Goal: Contribute content: Add original content to the website for others to see

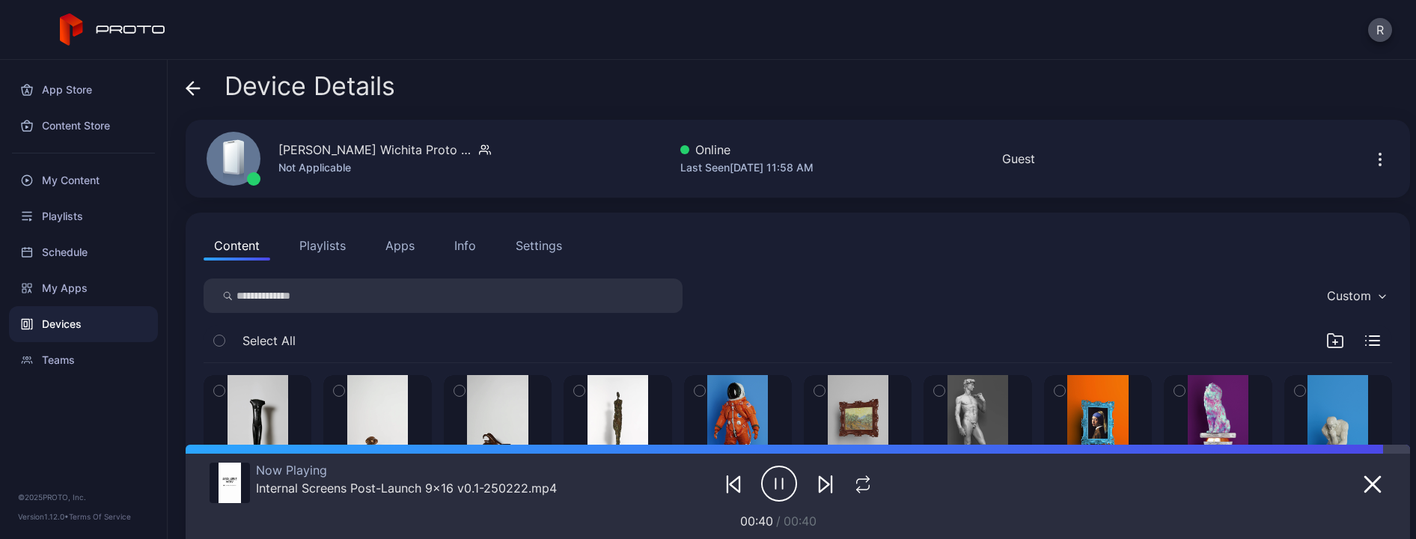
scroll to position [10, 0]
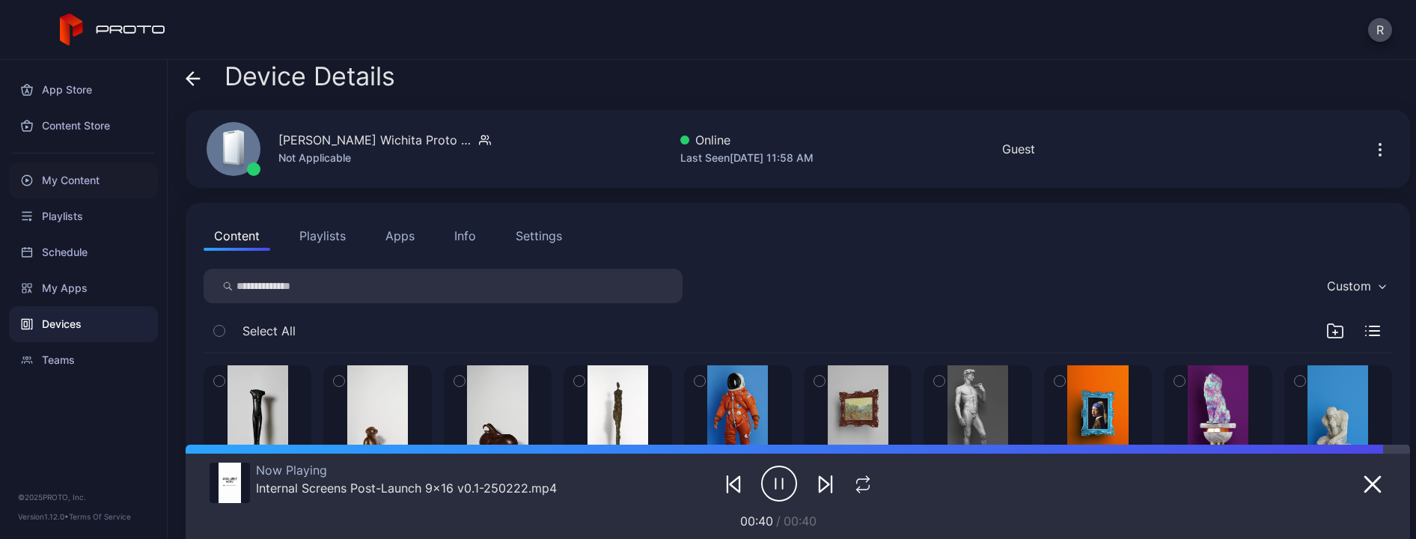
click at [93, 186] on div "My Content" at bounding box center [83, 180] width 149 height 36
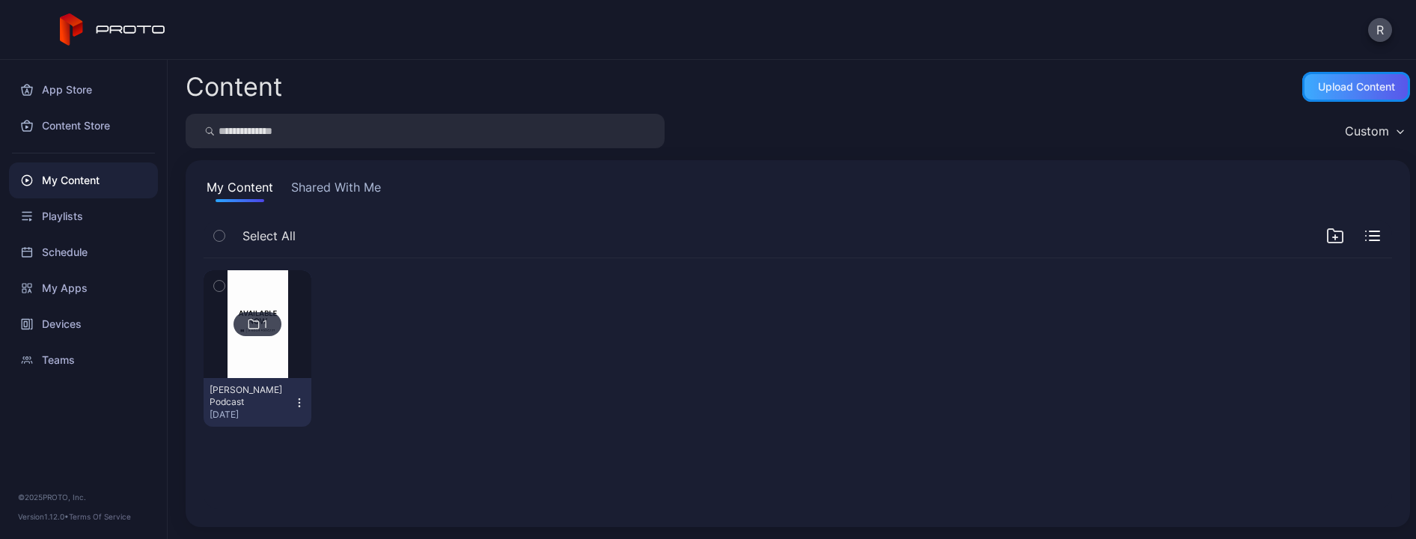
click at [1322, 89] on div "Upload Content" at bounding box center [1356, 87] width 77 height 12
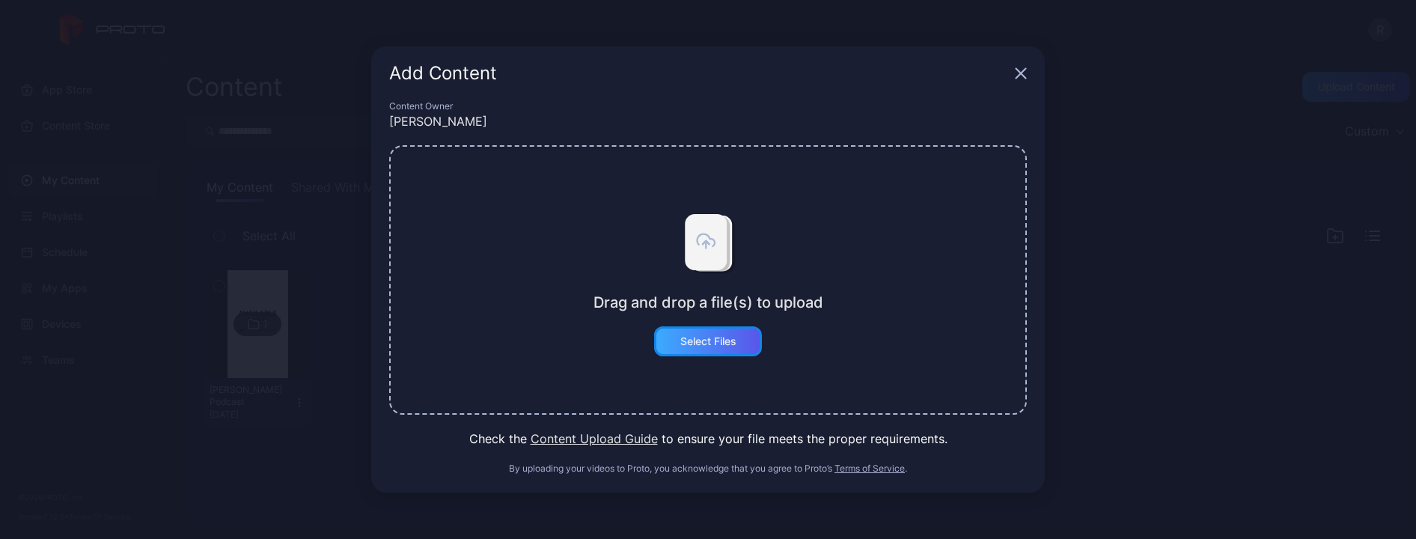
click at [736, 346] on div "Select Files" at bounding box center [708, 341] width 108 height 30
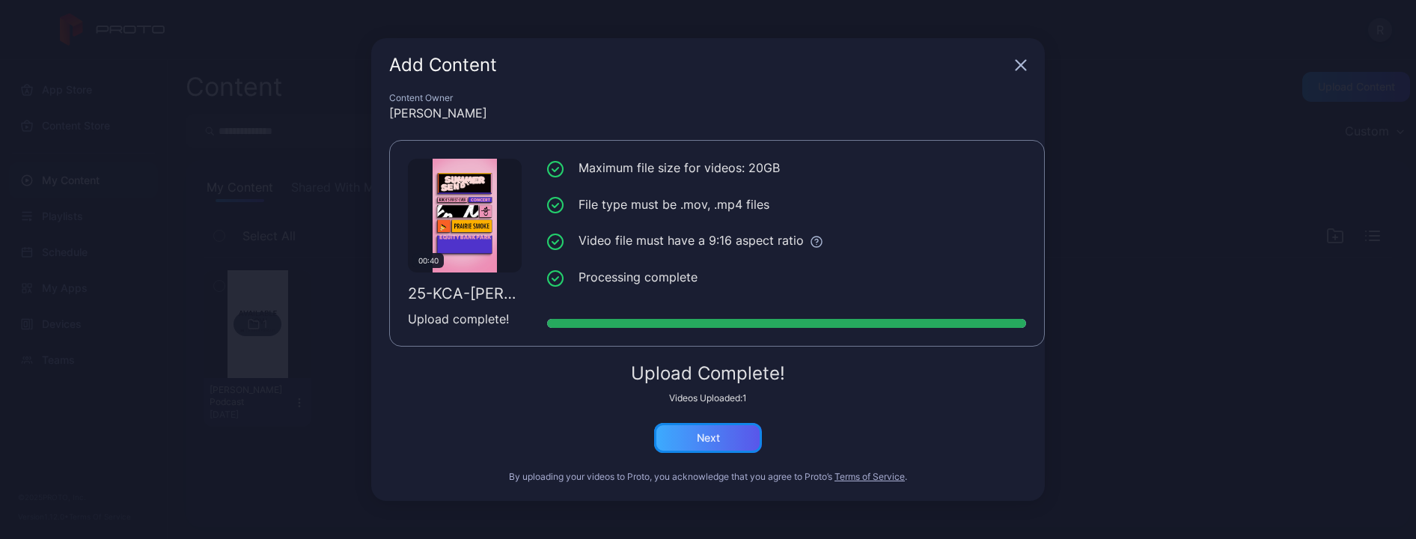
click at [730, 439] on div "Next" at bounding box center [708, 438] width 108 height 30
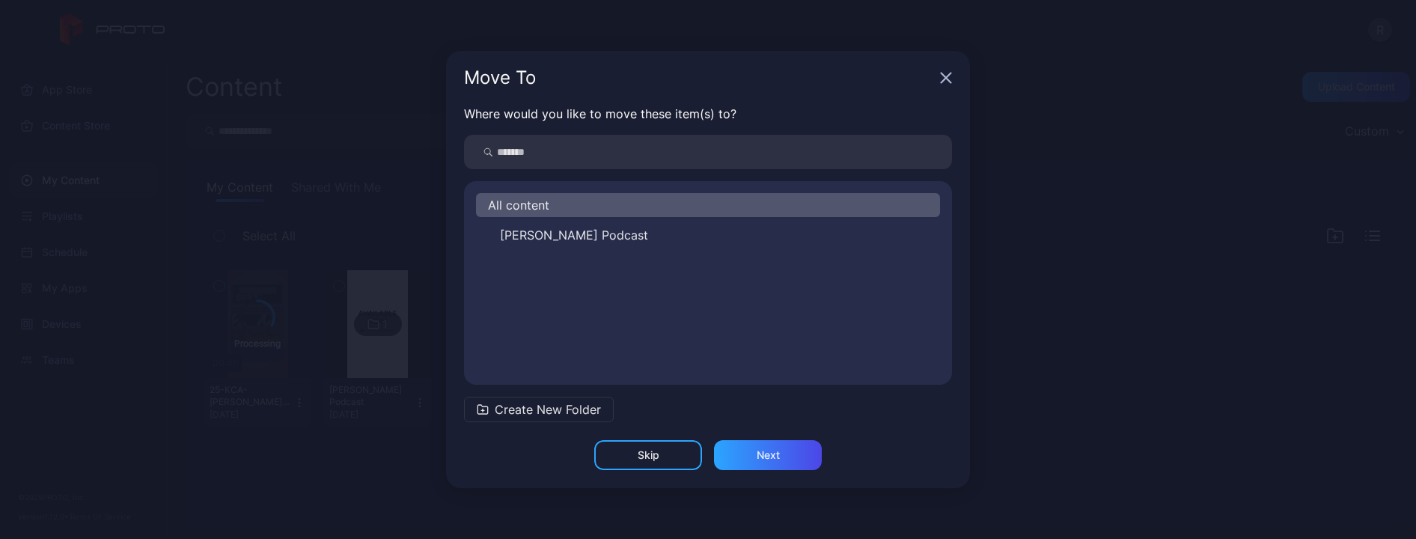
click at [580, 415] on span "Create New Folder" at bounding box center [548, 409] width 106 height 18
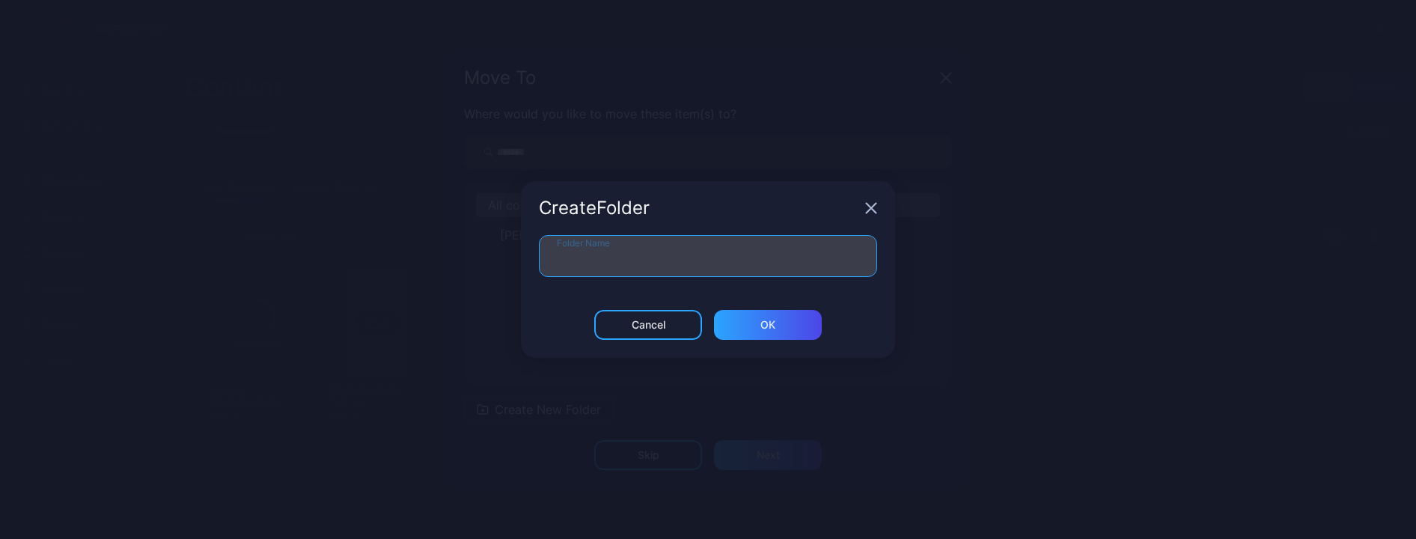
click at [669, 239] on input "Folder Name" at bounding box center [708, 256] width 338 height 42
type input "*******"
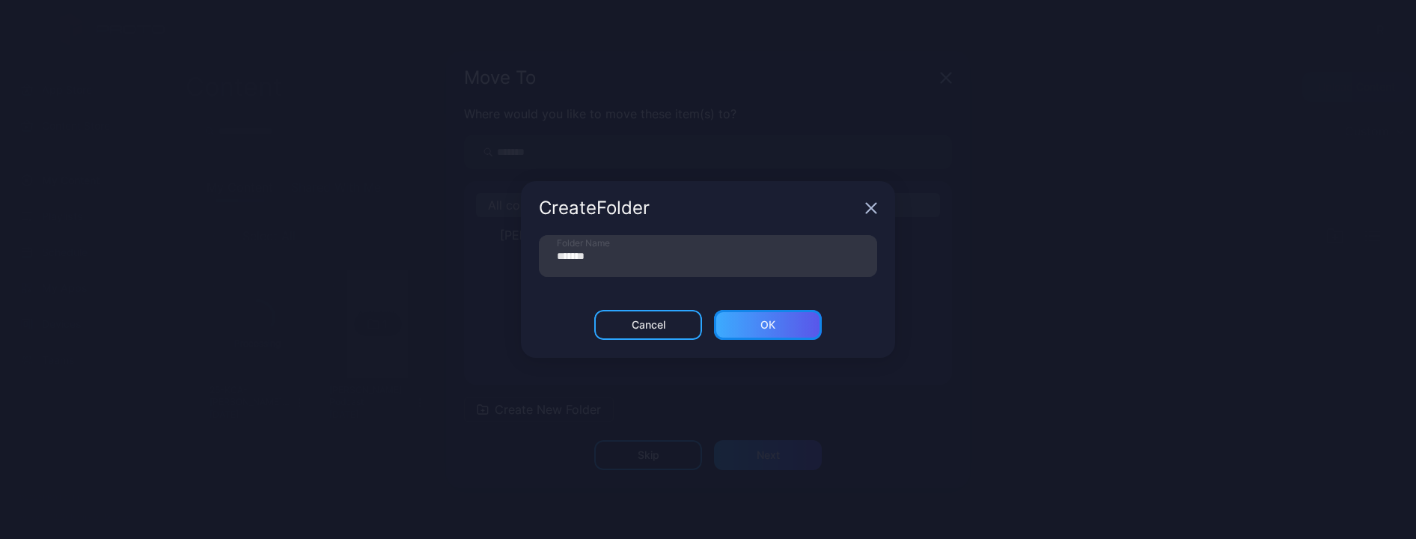
click at [781, 339] on div "ОК" at bounding box center [768, 325] width 108 height 30
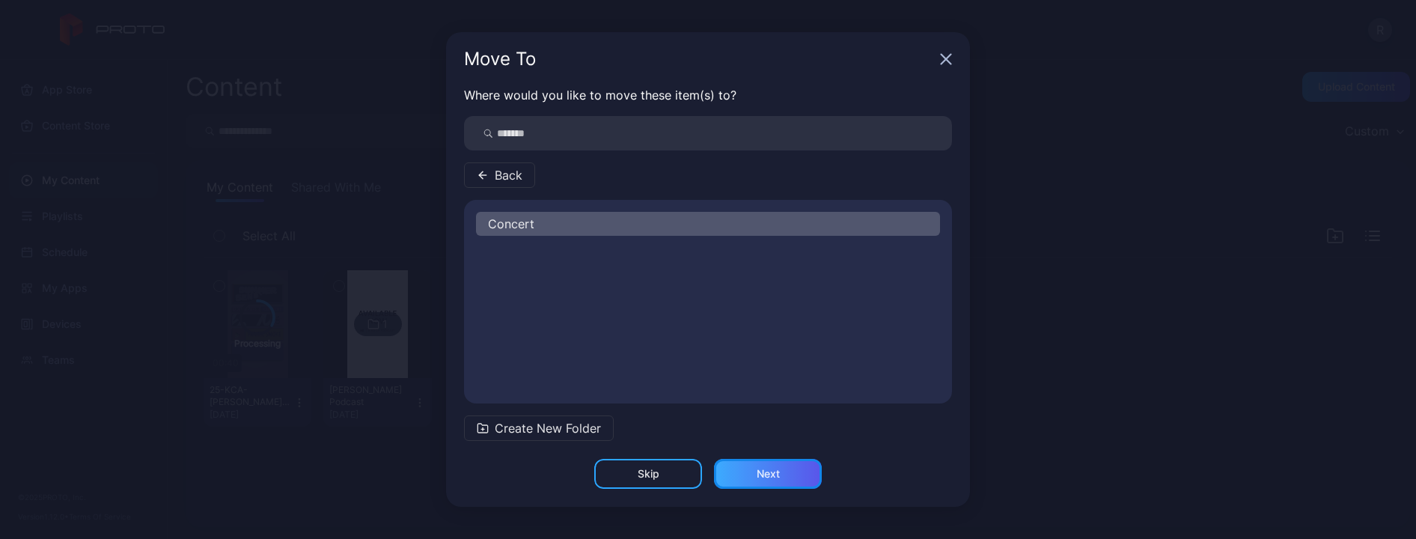
click at [788, 473] on div "Next" at bounding box center [768, 474] width 108 height 30
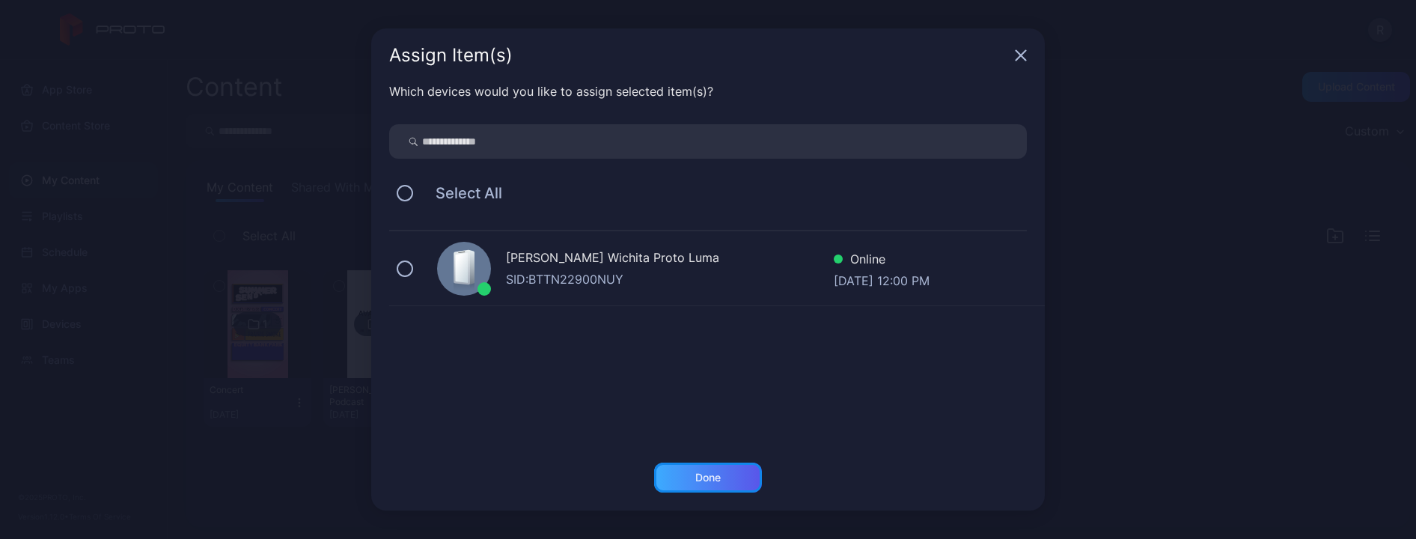
click at [748, 476] on div "Done" at bounding box center [708, 477] width 108 height 30
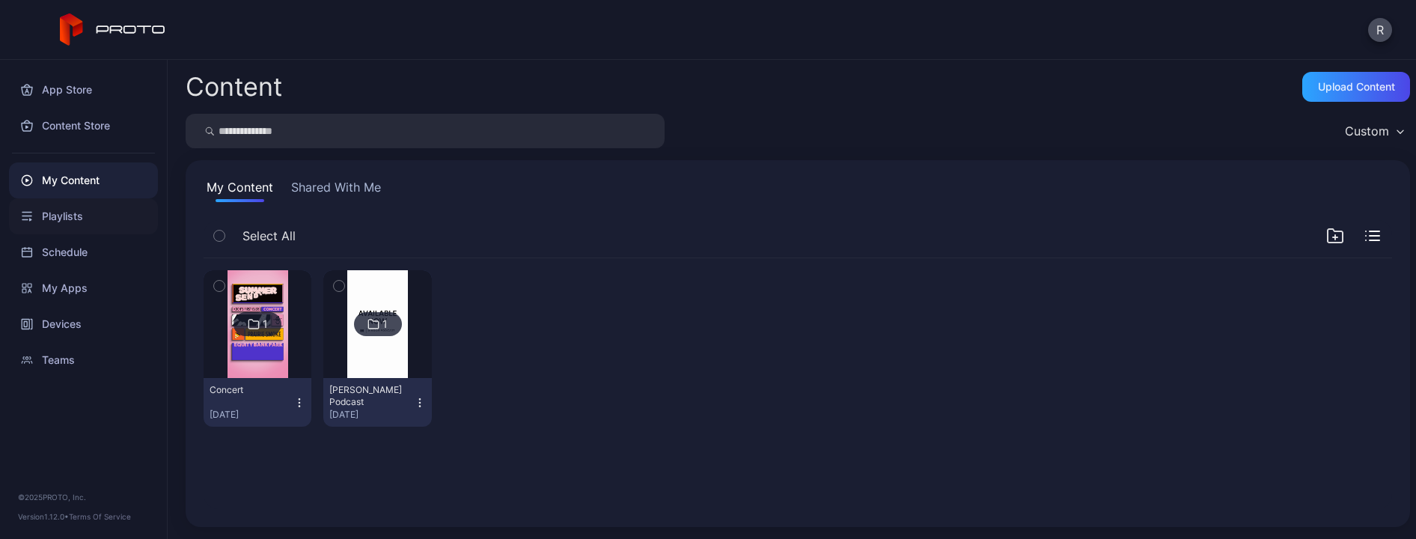
click at [97, 225] on div "Playlists" at bounding box center [83, 216] width 149 height 36
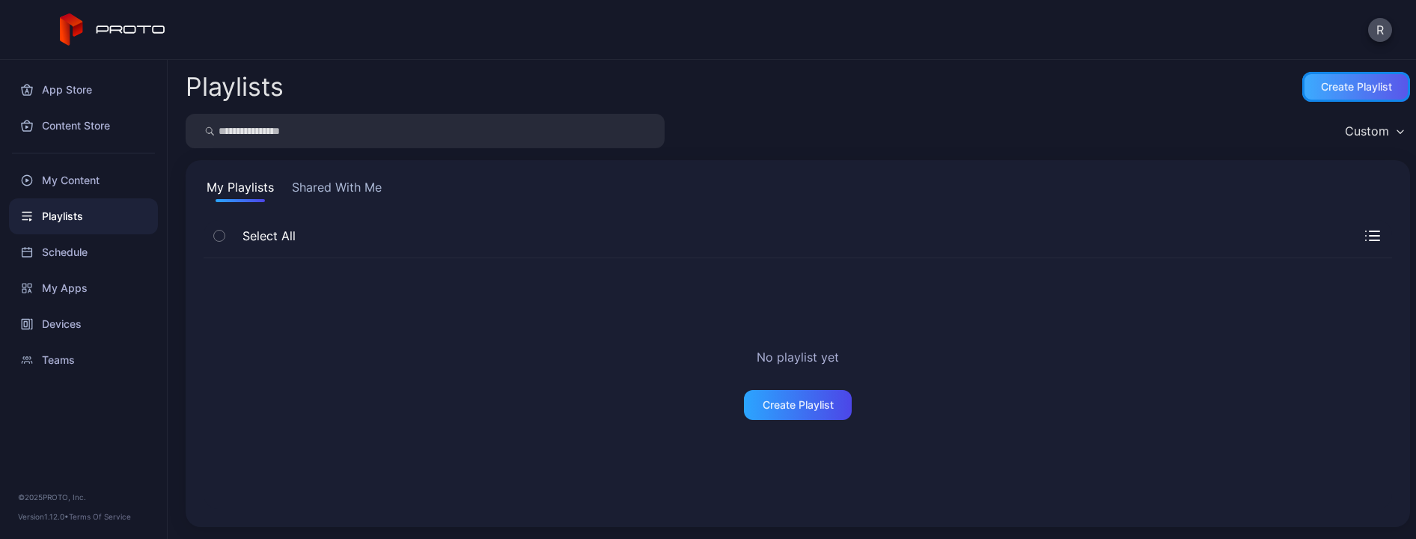
click at [1302, 87] on div "Create Playlist" at bounding box center [1356, 87] width 108 height 30
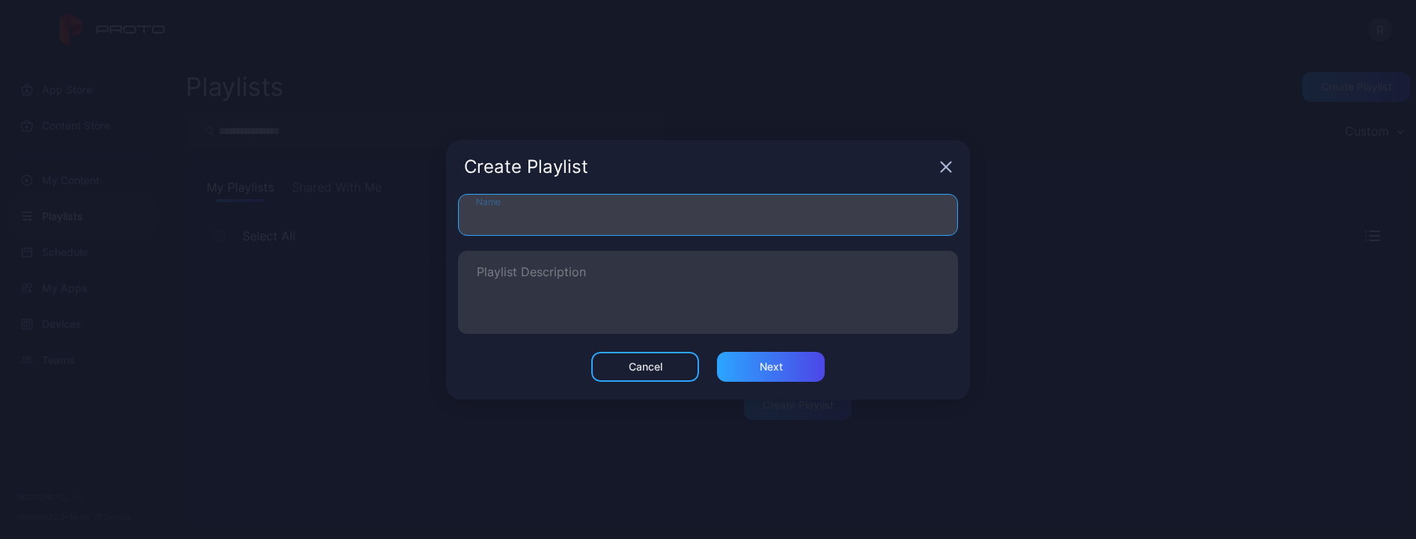
click at [566, 219] on input "Name" at bounding box center [708, 215] width 500 height 42
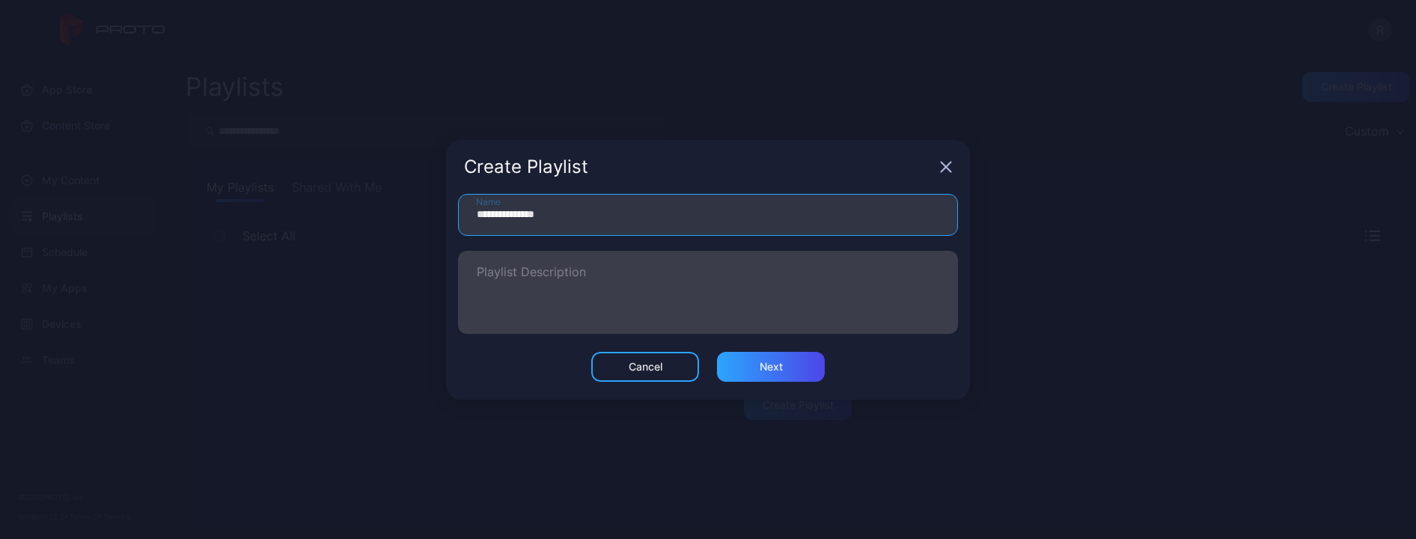
type input "**********"
click at [645, 282] on textarea "Playlist Description" at bounding box center [708, 292] width 462 height 52
type textarea "*"
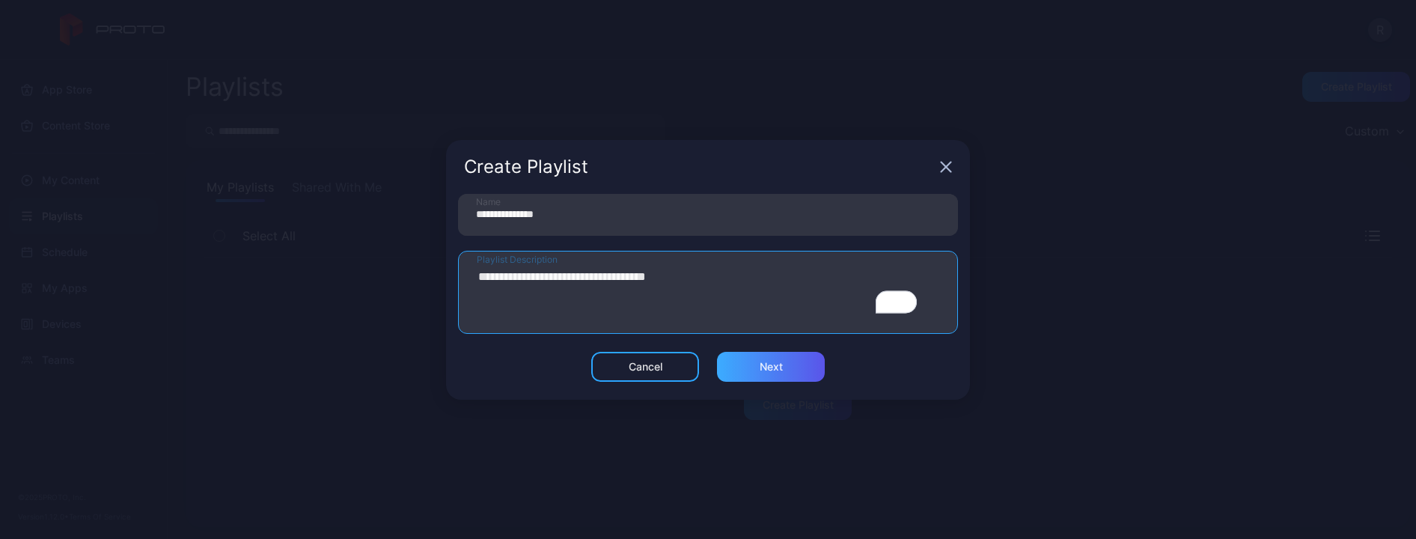
type textarea "**********"
click at [760, 352] on div "Next" at bounding box center [771, 367] width 108 height 30
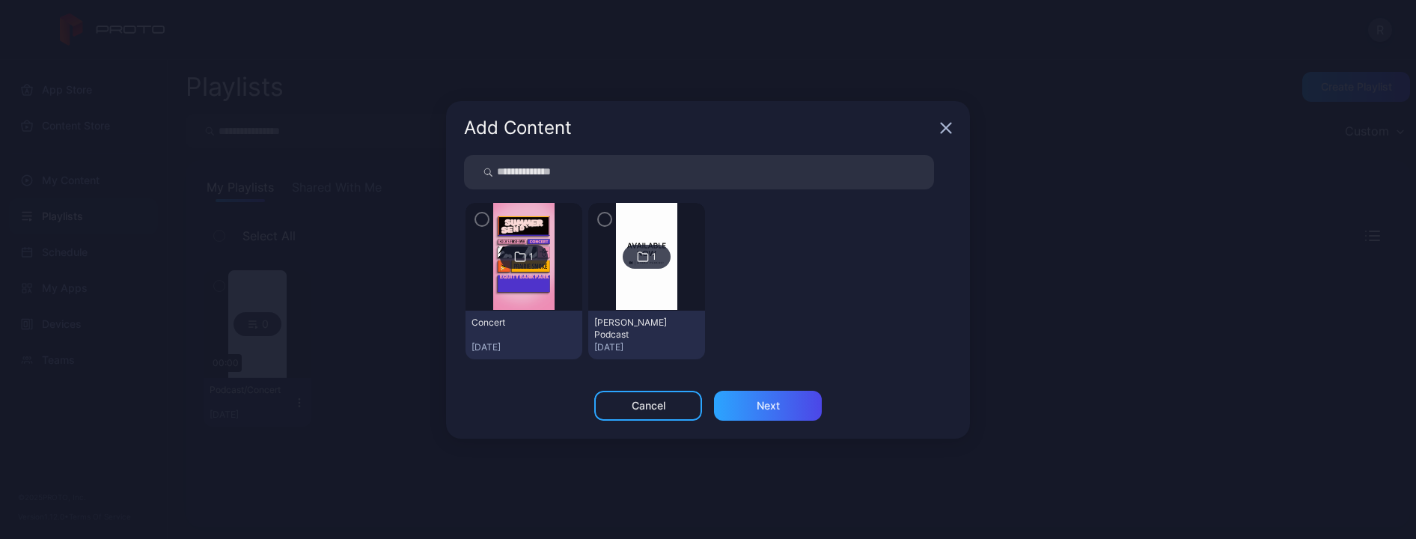
click at [480, 220] on icon "button" at bounding box center [482, 219] width 4 height 3
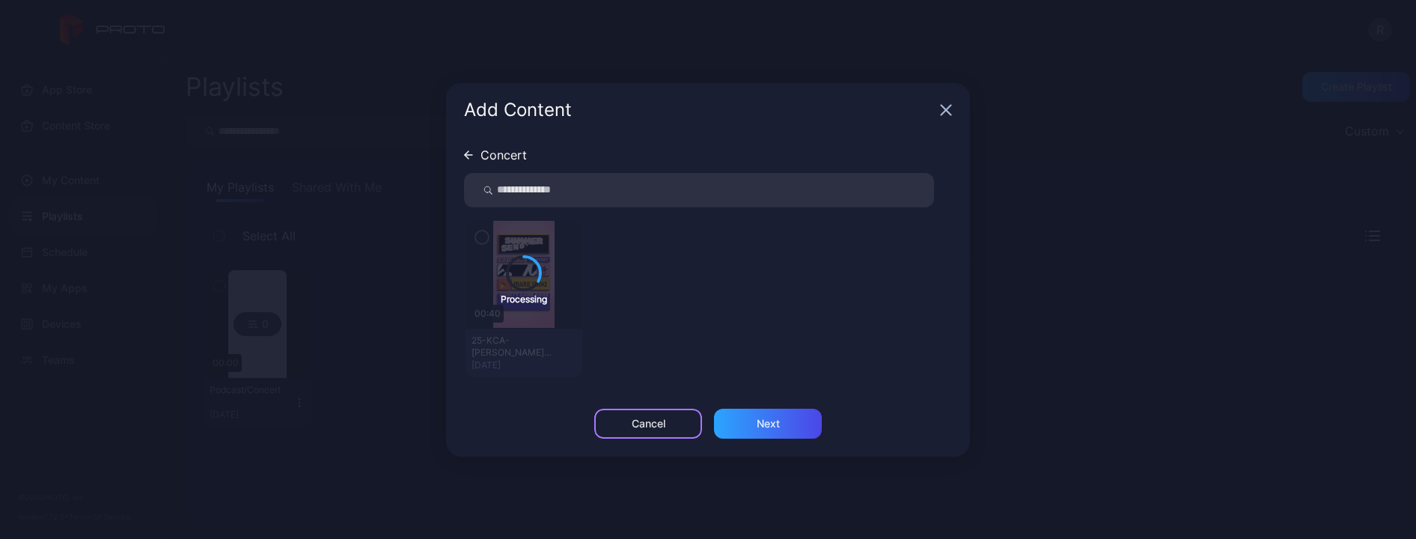
click at [671, 418] on div "Cancel" at bounding box center [648, 424] width 108 height 30
